Goal: Information Seeking & Learning: Learn about a topic

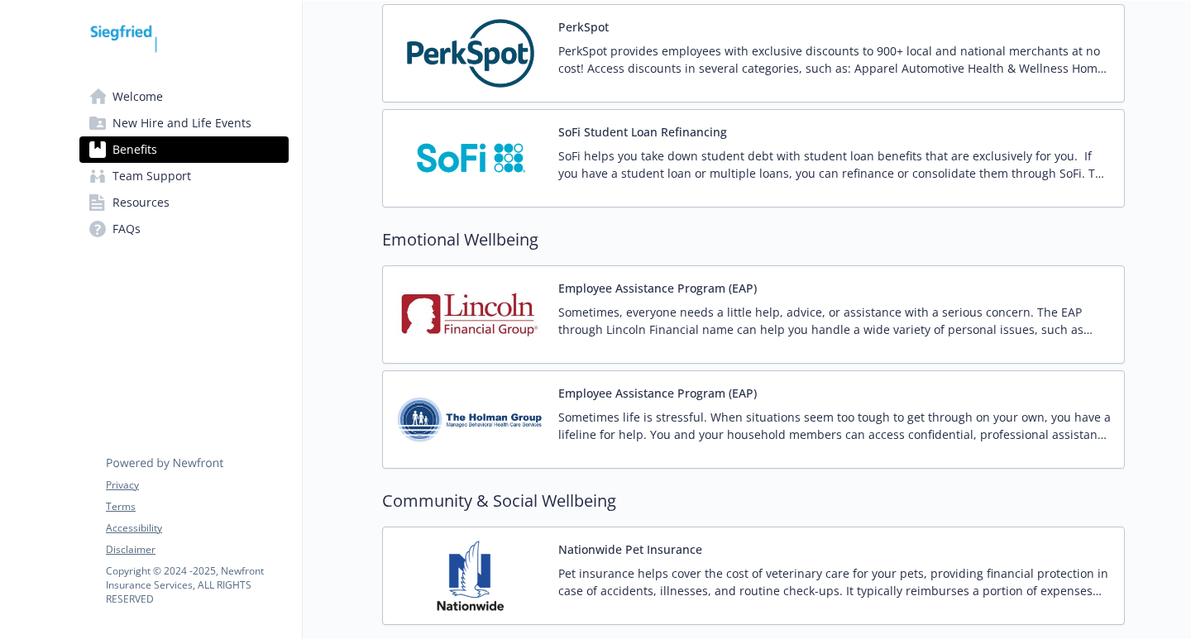
scroll to position [2914, 0]
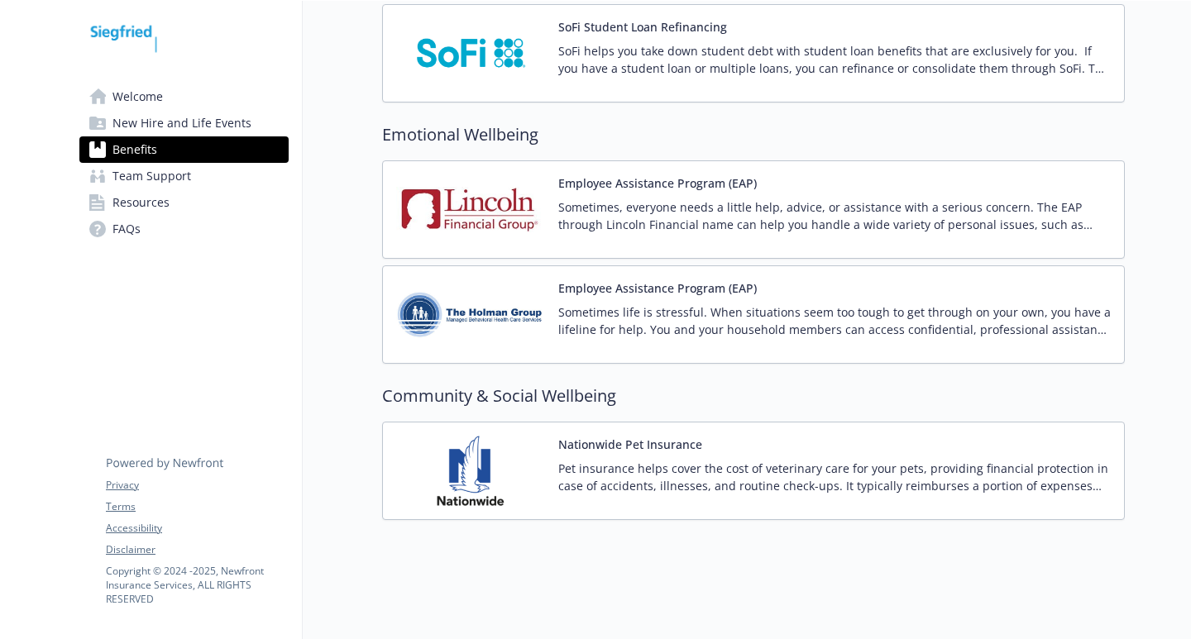
click at [150, 127] on span "New Hire and Life Events" at bounding box center [181, 123] width 139 height 26
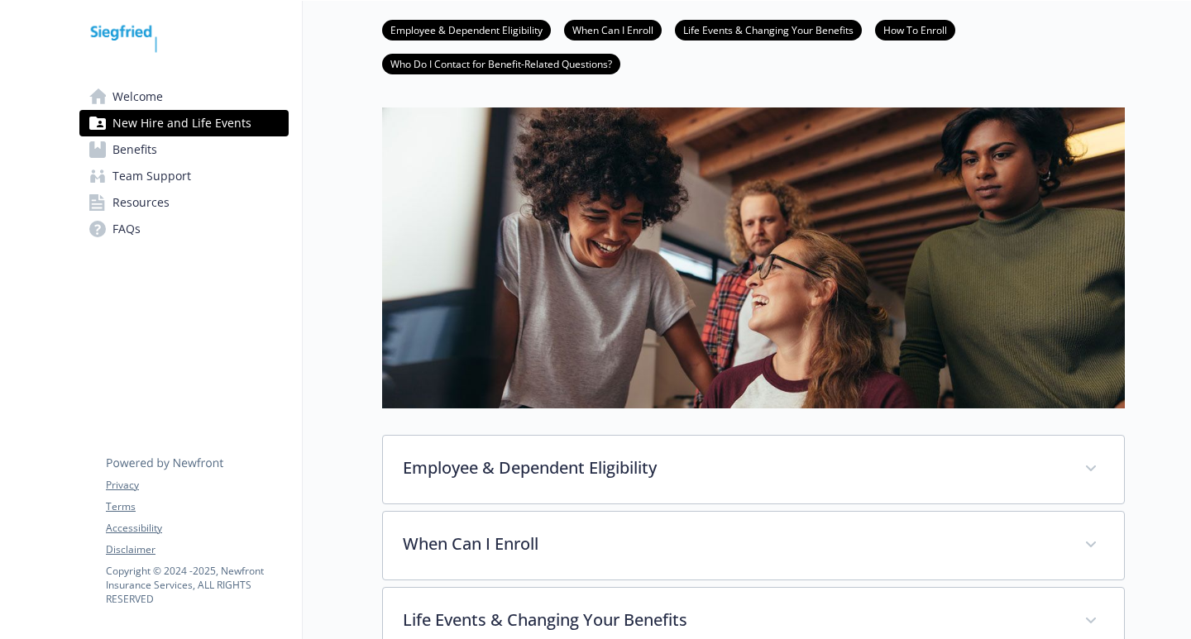
scroll to position [365, 0]
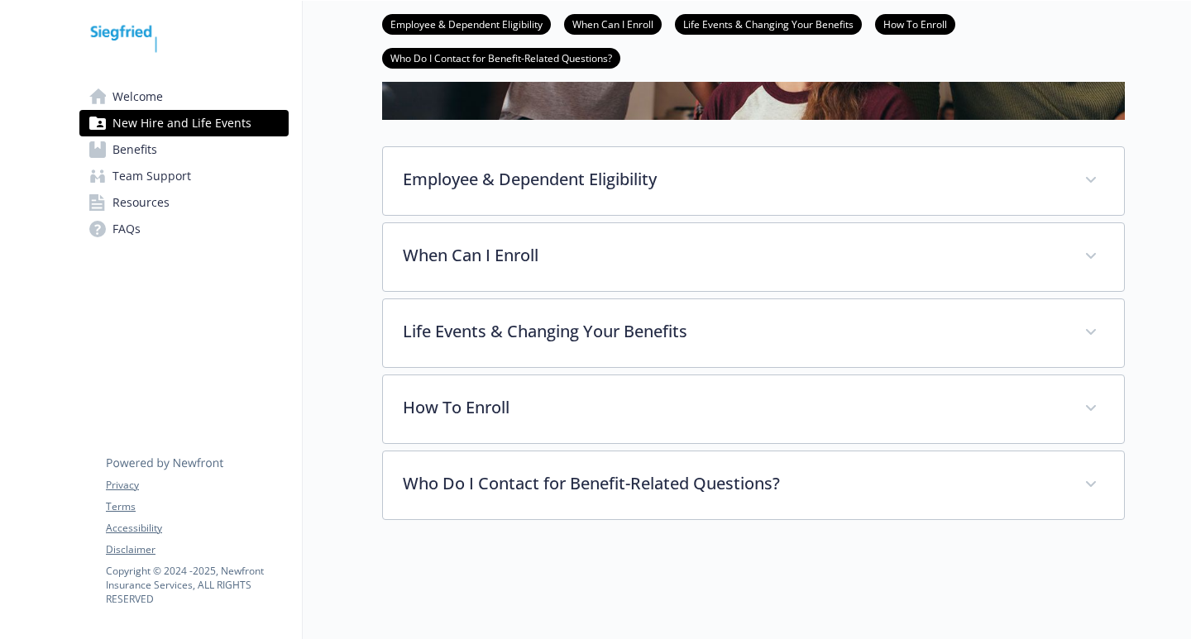
click at [150, 181] on span "Team Support" at bounding box center [151, 176] width 79 height 26
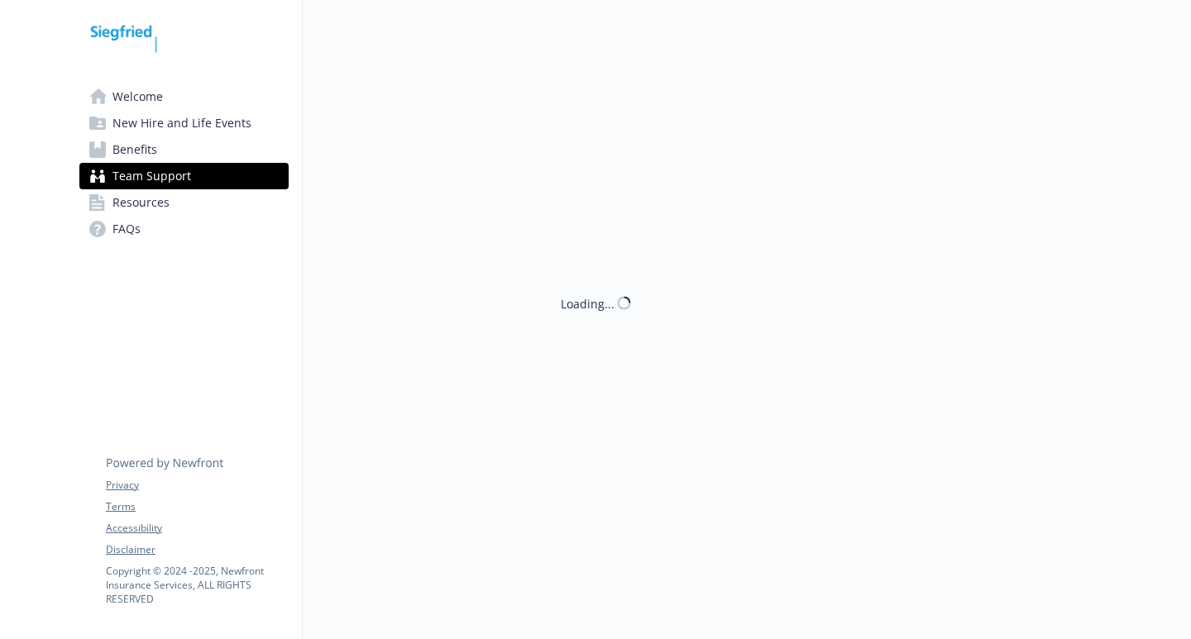
scroll to position [13, 0]
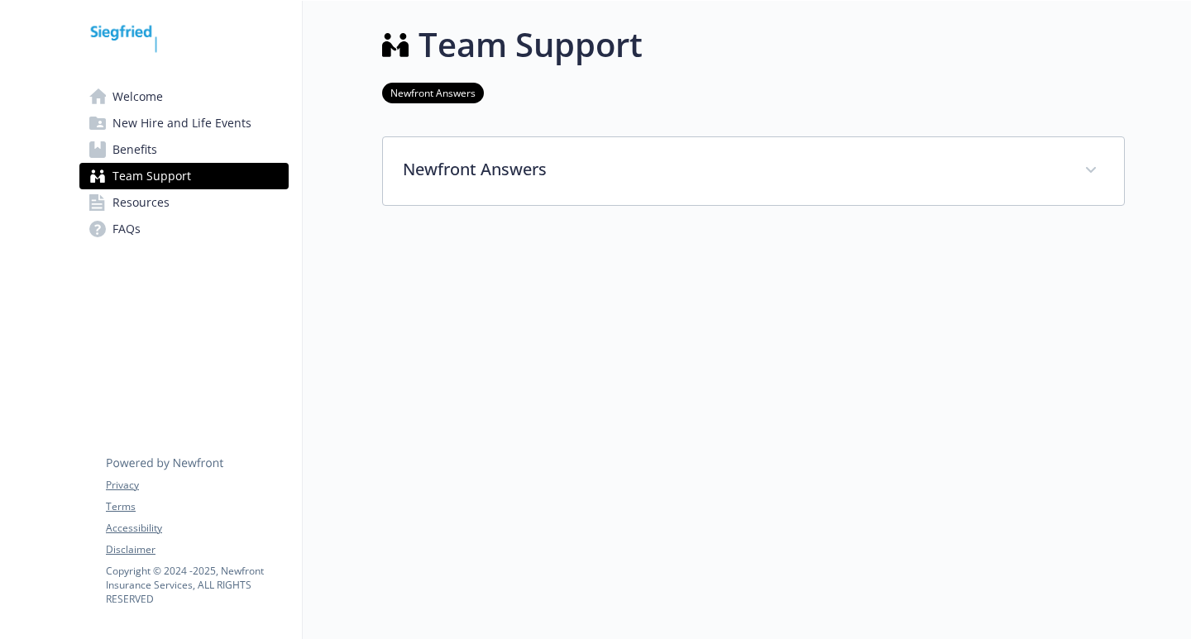
click at [138, 208] on span "Resources" at bounding box center [140, 202] width 57 height 26
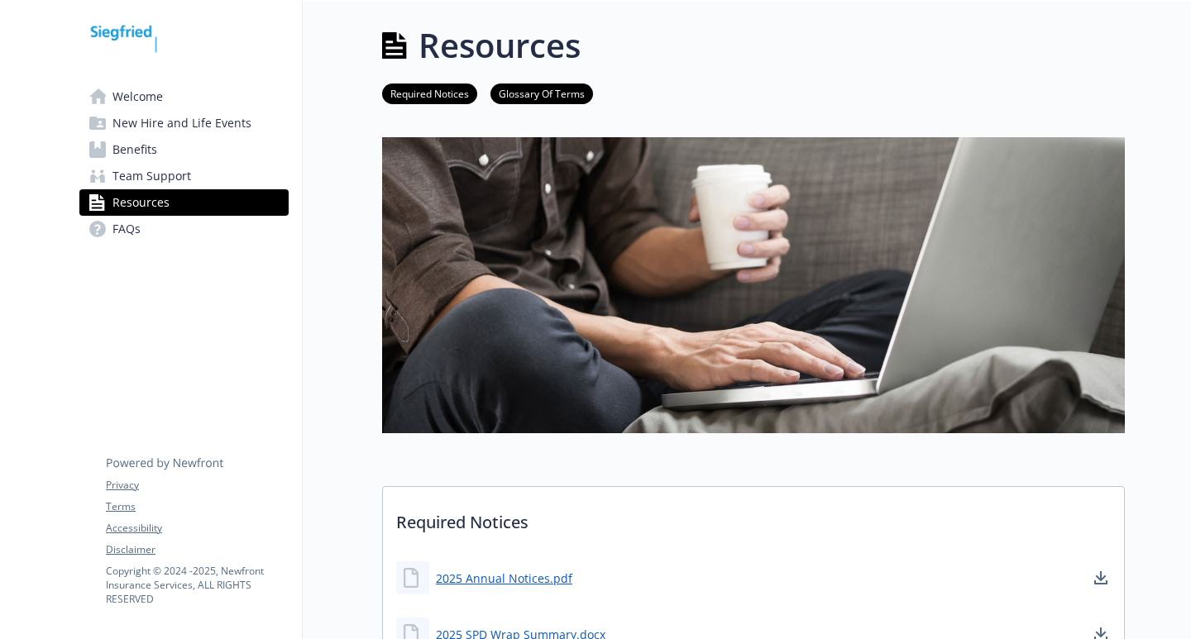
click at [150, 116] on span "New Hire and Life Events" at bounding box center [181, 123] width 139 height 26
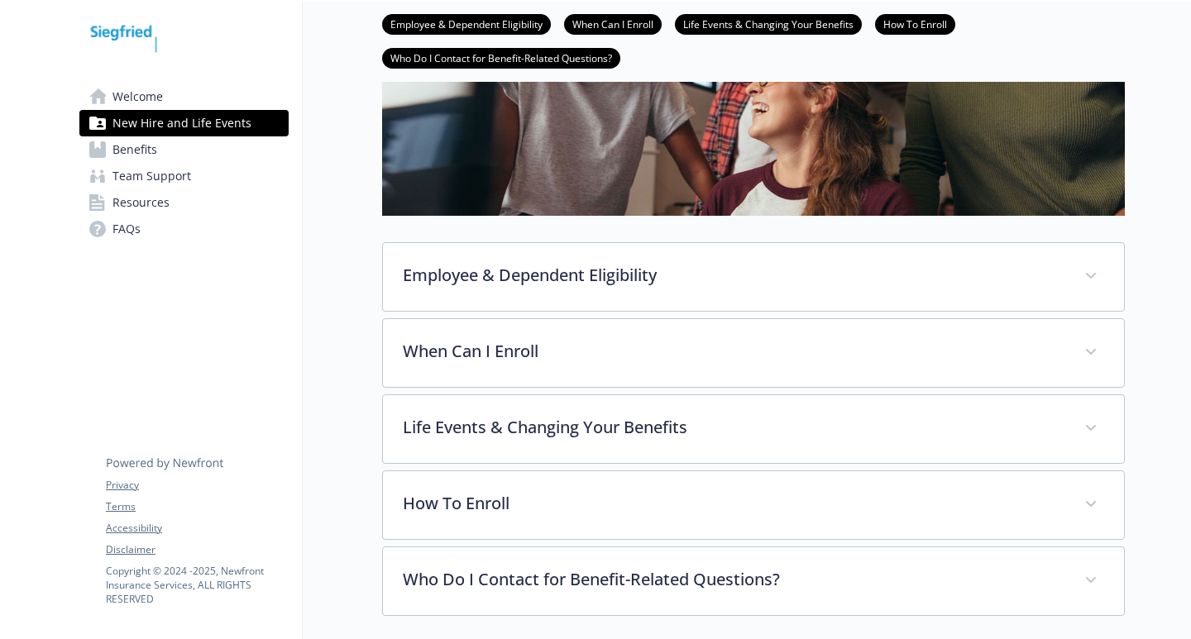
scroll to position [365, 0]
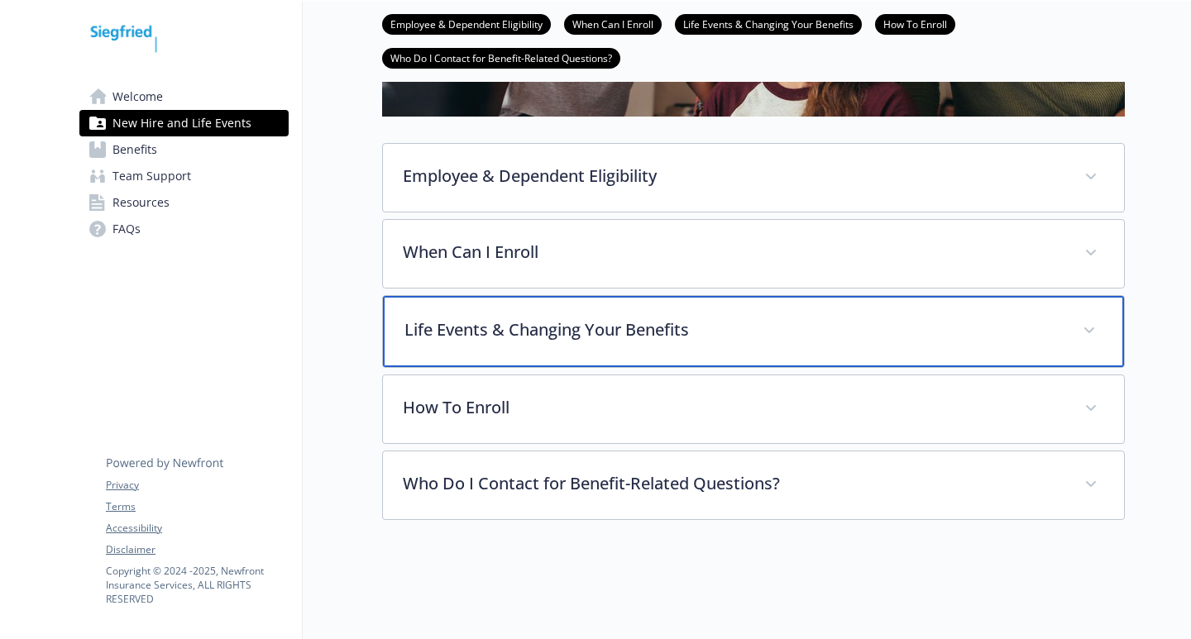
click at [497, 332] on div "Life Events & Changing Your Benefits" at bounding box center [753, 331] width 741 height 71
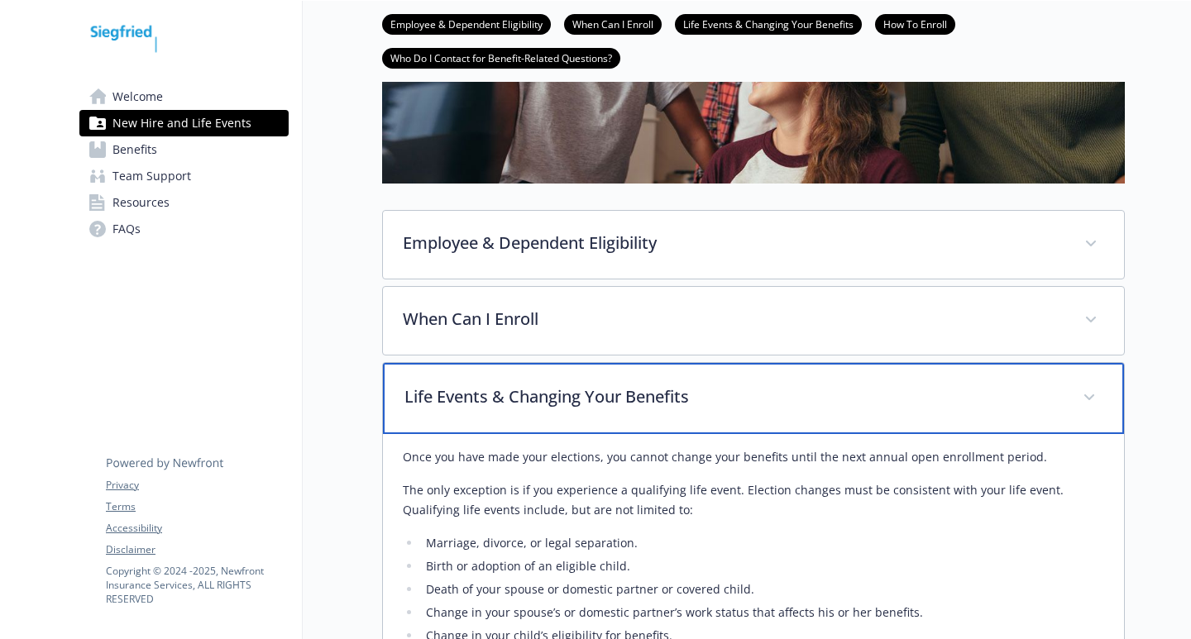
scroll to position [282, 0]
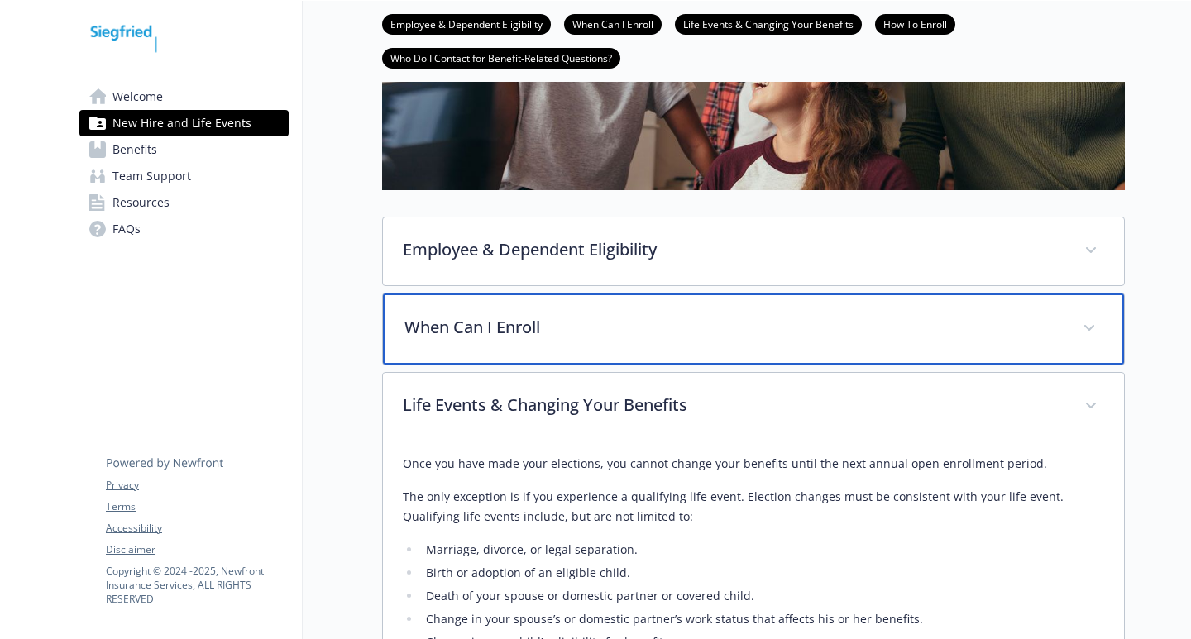
click at [477, 323] on p "When Can I Enroll" at bounding box center [733, 327] width 658 height 25
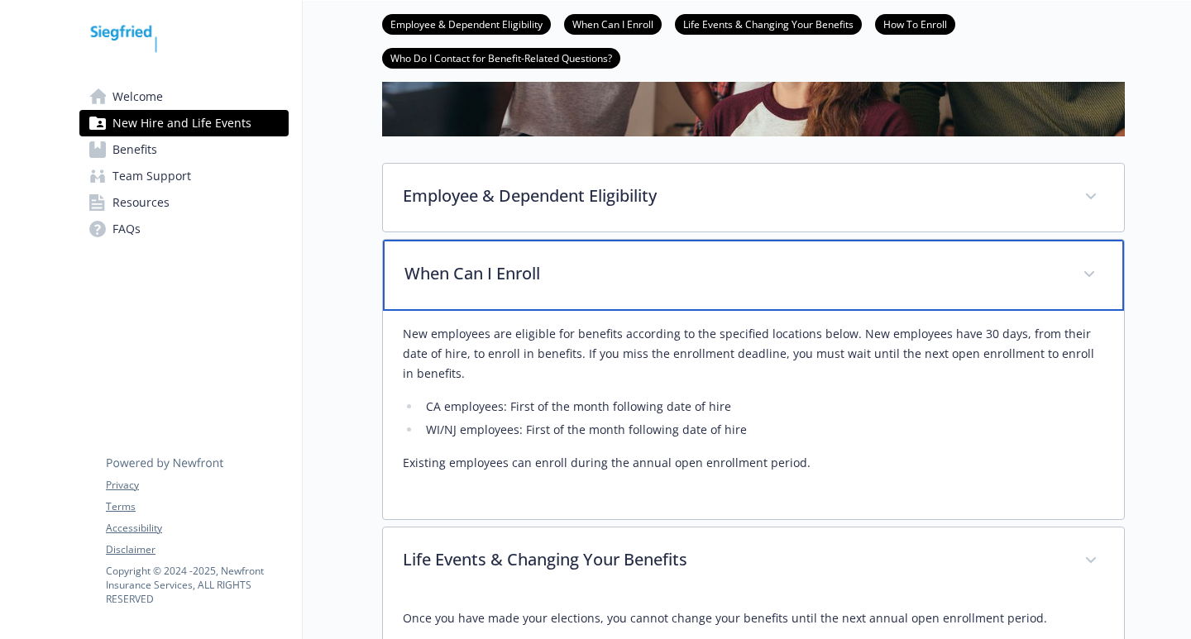
scroll to position [365, 0]
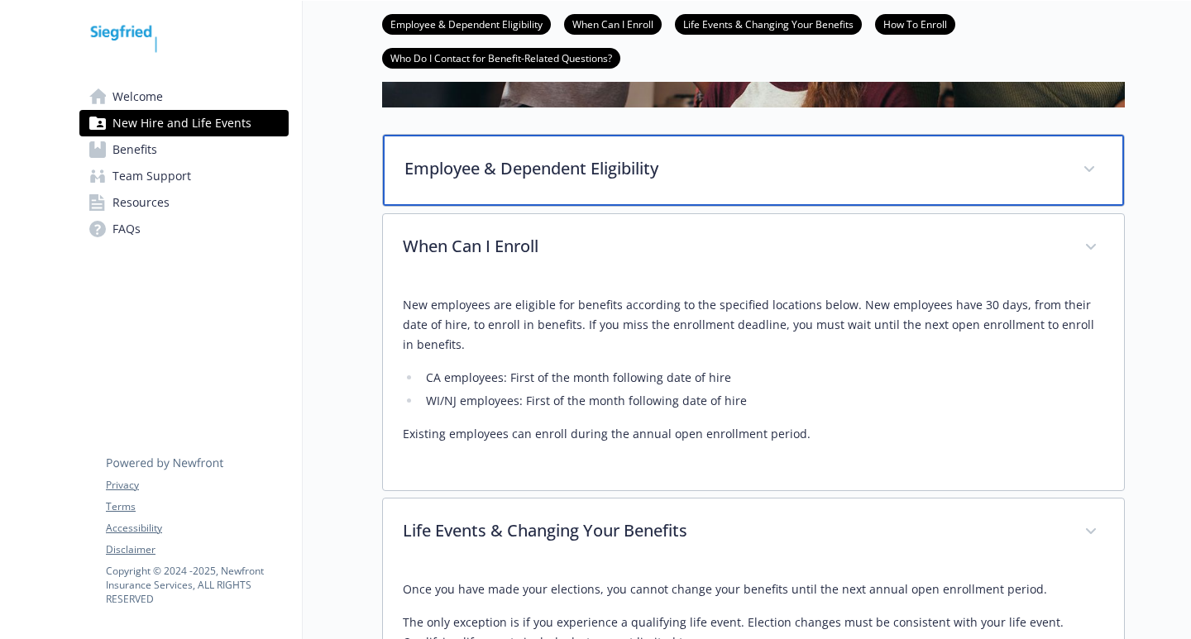
click at [504, 186] on div "Employee & Dependent Eligibility" at bounding box center [753, 170] width 741 height 71
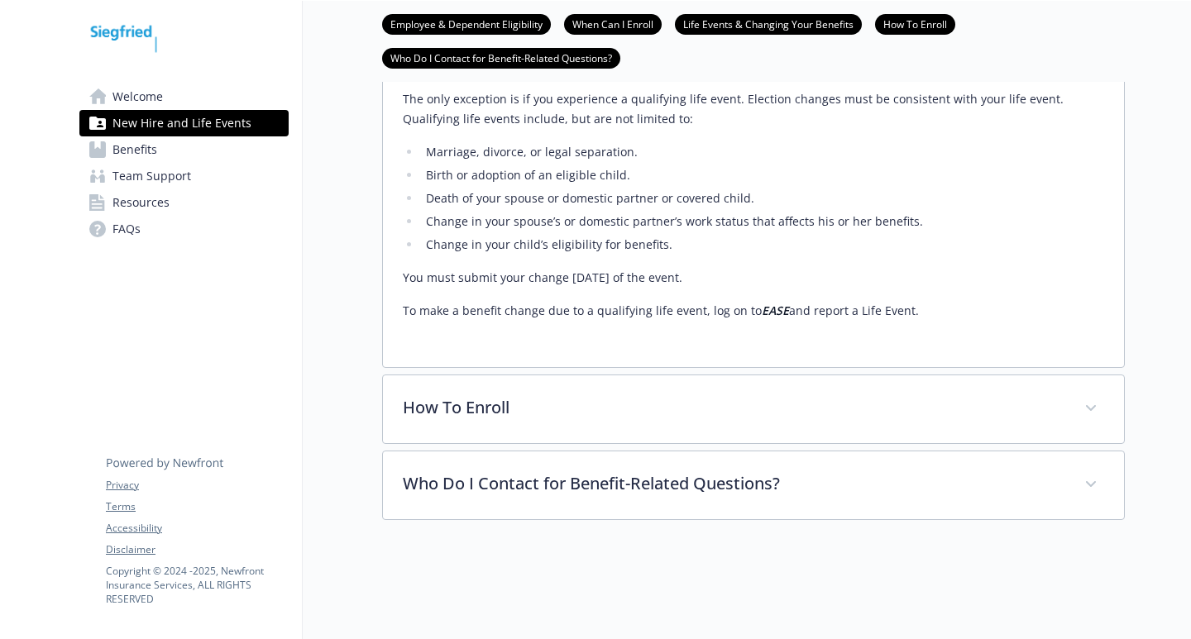
scroll to position [1294, 0]
click at [136, 186] on span "Team Support" at bounding box center [151, 176] width 79 height 26
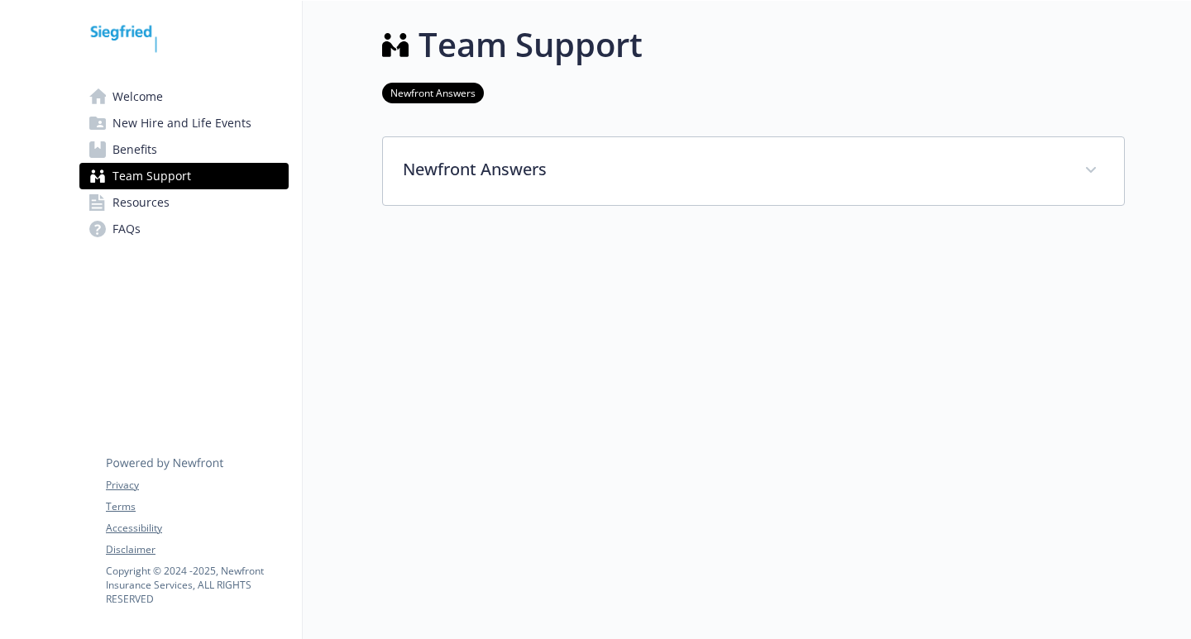
click at [133, 148] on span "Benefits" at bounding box center [134, 149] width 45 height 26
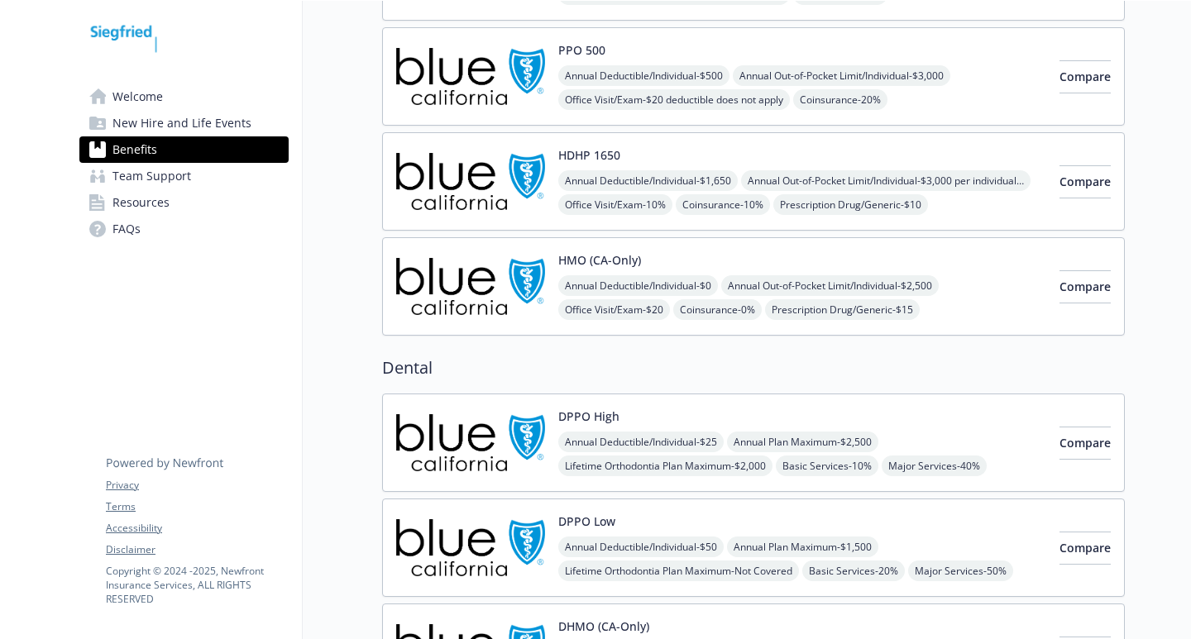
click at [144, 93] on span "Welcome" at bounding box center [137, 97] width 50 height 26
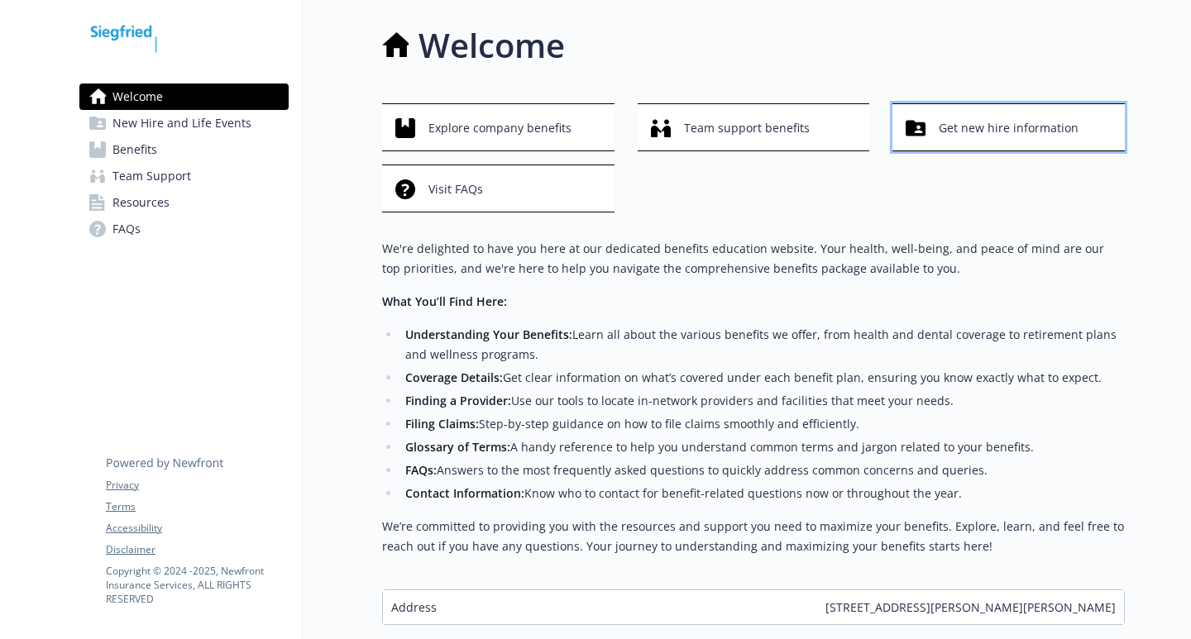
click at [948, 128] on span "Get new hire information" at bounding box center [1008, 127] width 140 height 31
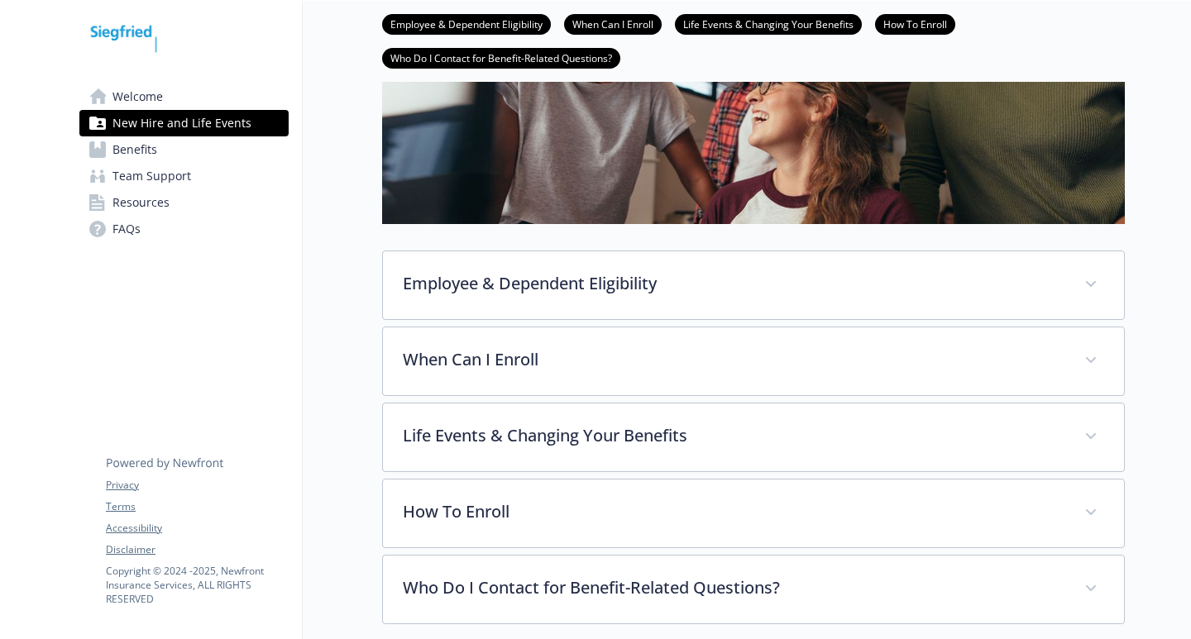
scroll to position [365, 0]
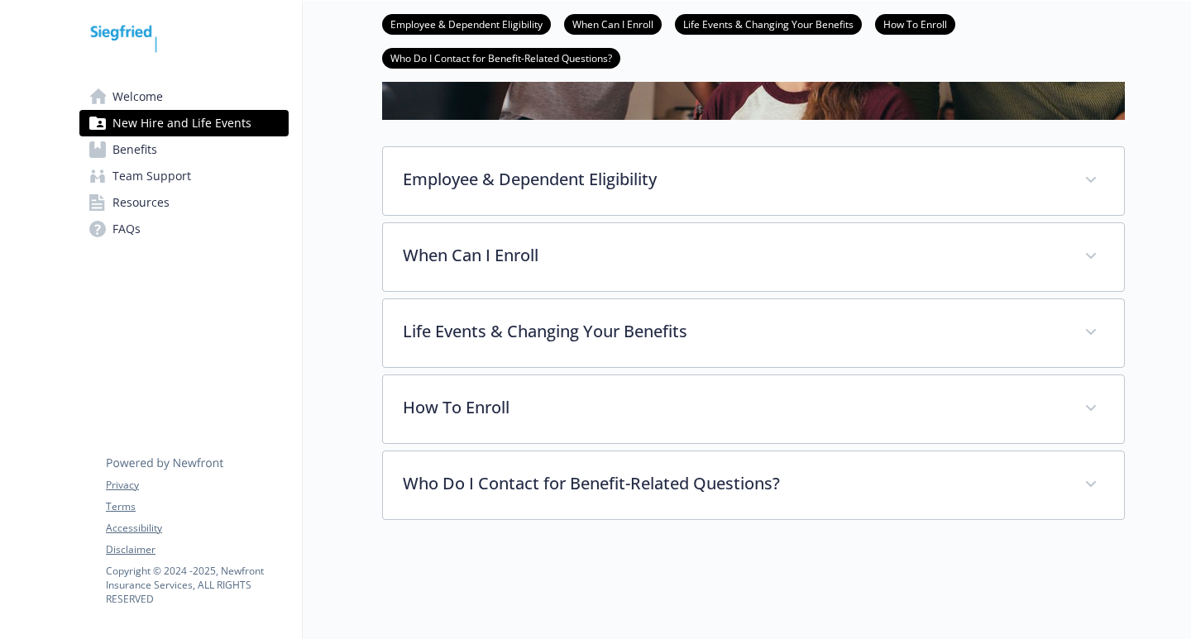
click at [480, 555] on div "New Hire and Life Events Employee & Dependent Eligibility When Can I Enroll Lif…" at bounding box center [714, 144] width 822 height 990
